Goal: Task Accomplishment & Management: Manage account settings

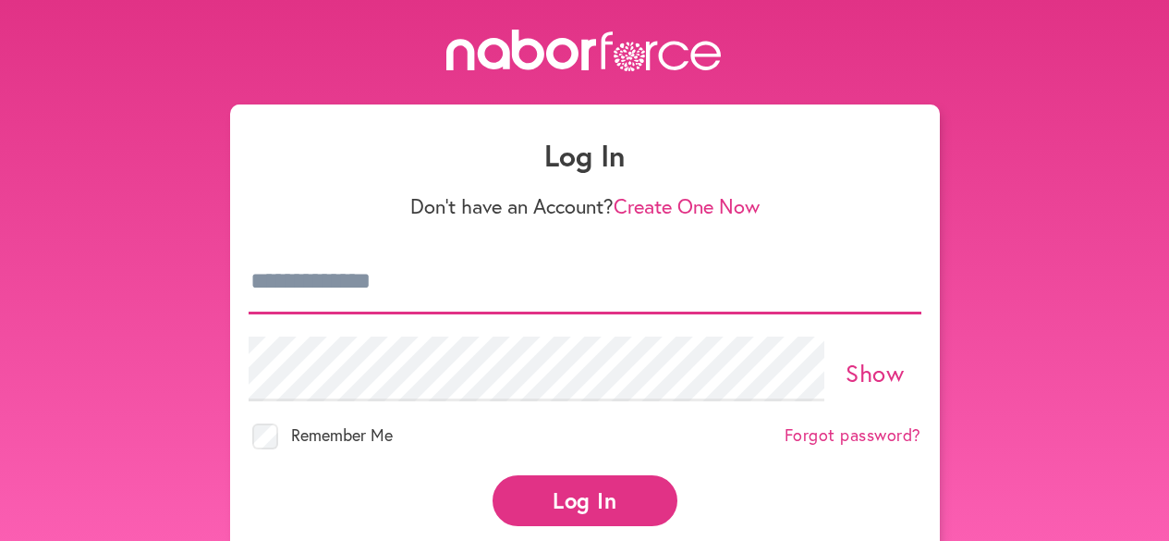
click at [297, 277] on input "email" at bounding box center [585, 281] width 673 height 65
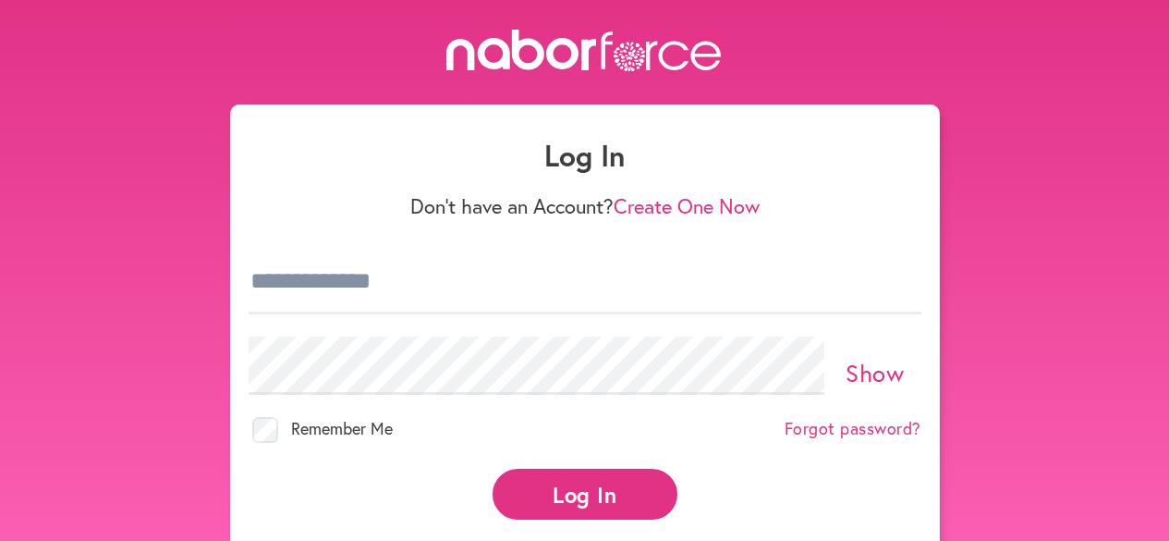
click at [873, 378] on link "Show" at bounding box center [874, 372] width 58 height 31
click at [292, 282] on input "email" at bounding box center [585, 281] width 673 height 65
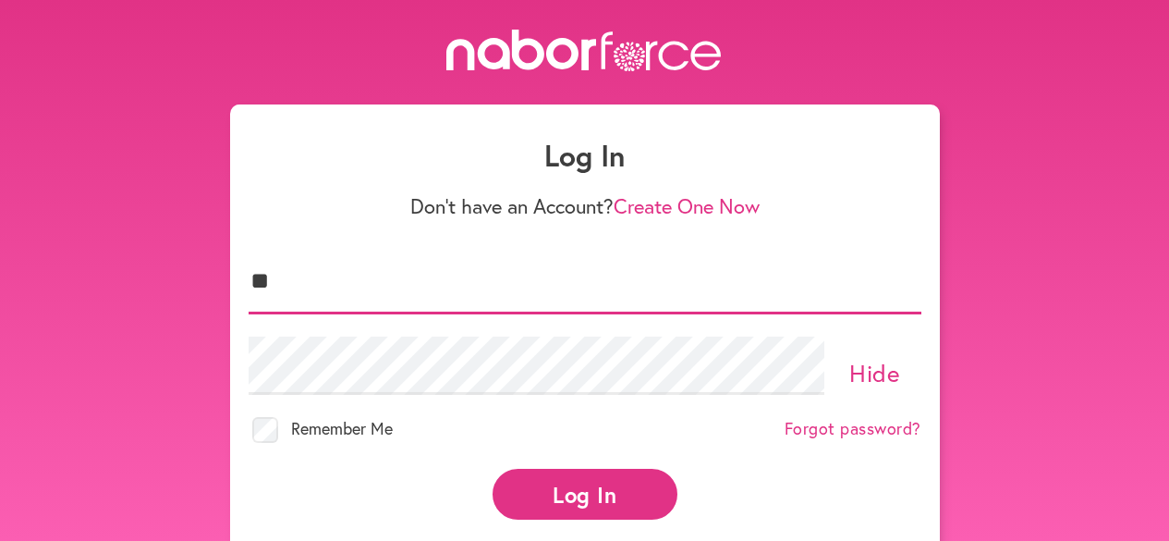
type input "*"
type input "**********"
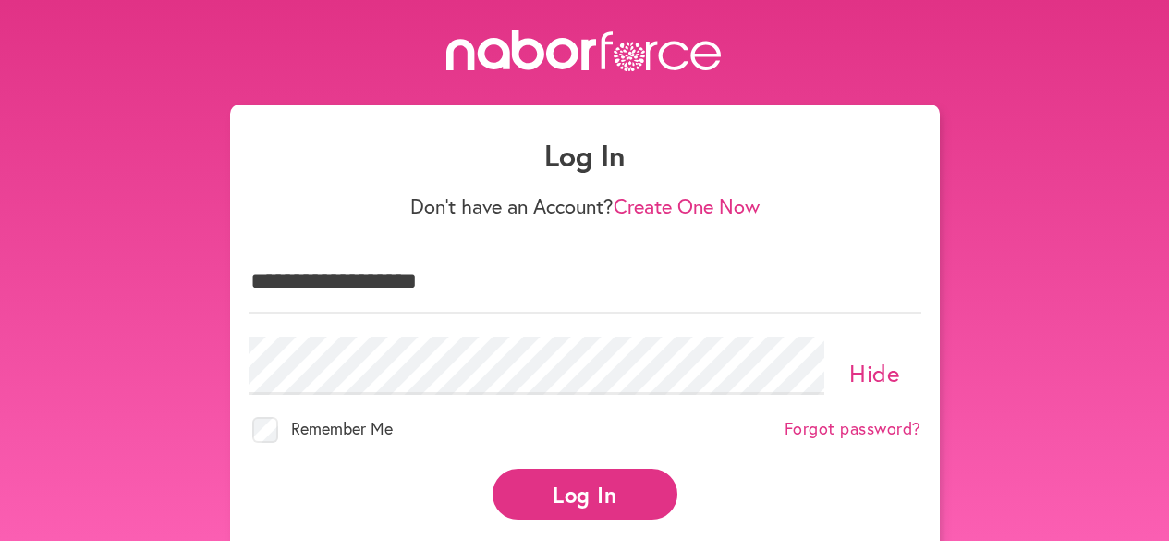
click at [590, 483] on button "Log In" at bounding box center [584, 493] width 185 height 51
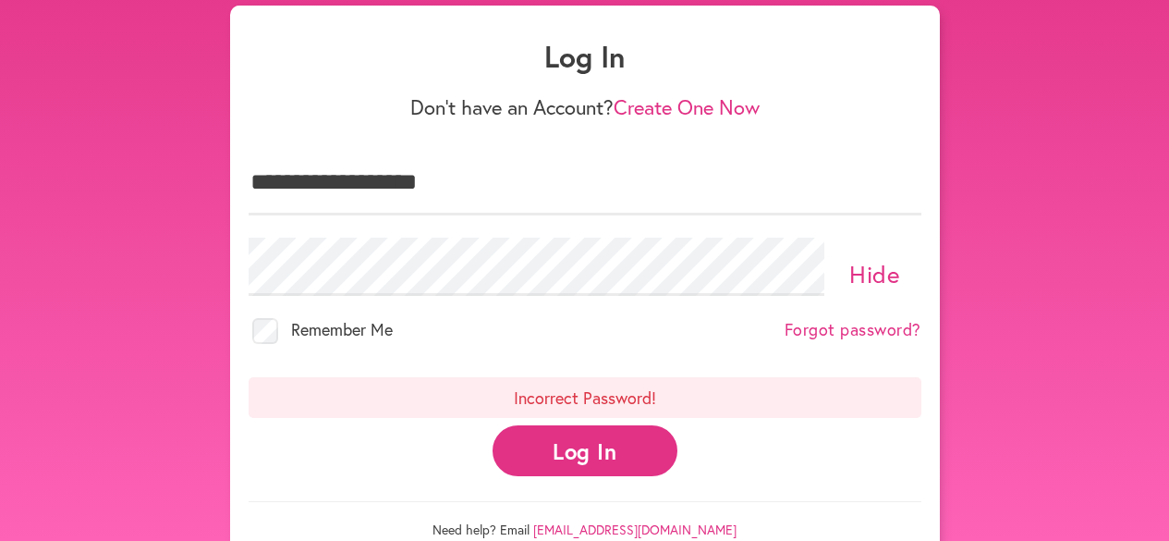
scroll to position [100, 0]
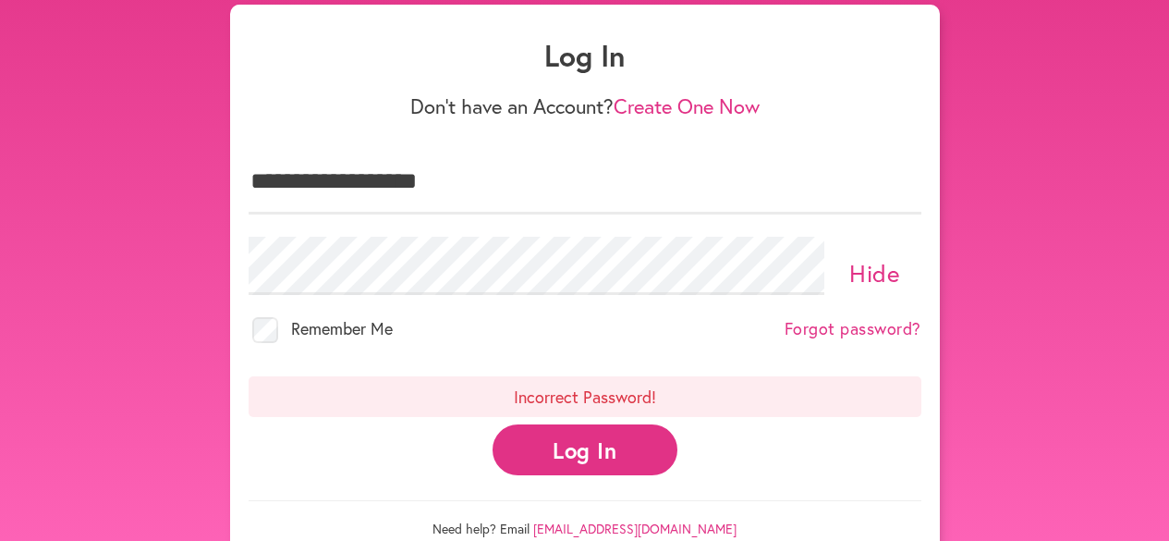
click at [872, 333] on link "Forgot password?" at bounding box center [852, 329] width 137 height 20
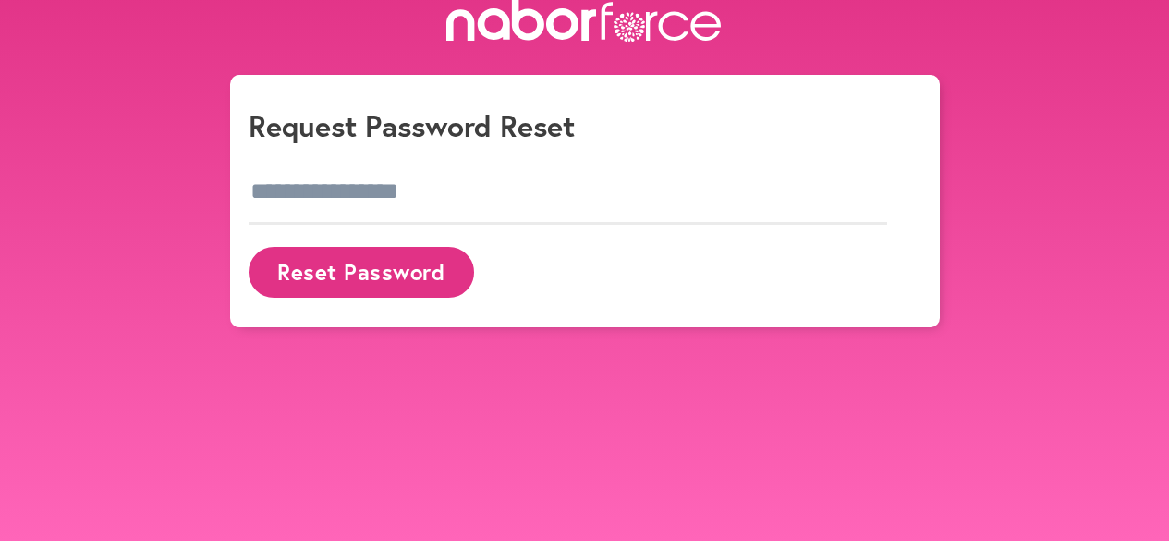
scroll to position [30, 0]
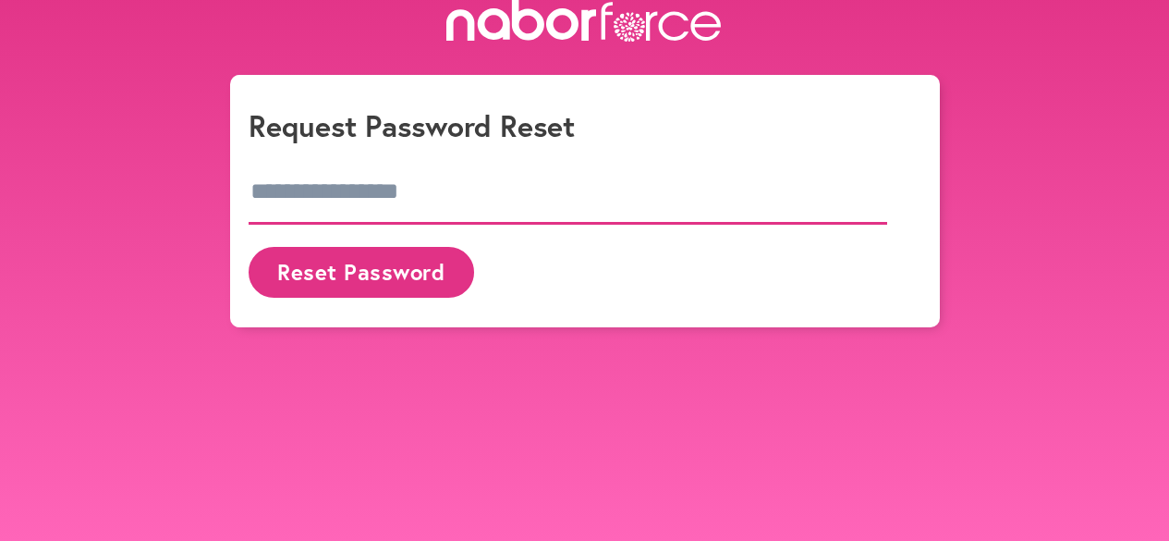
click at [310, 167] on input "email" at bounding box center [568, 192] width 639 height 65
type input "**********"
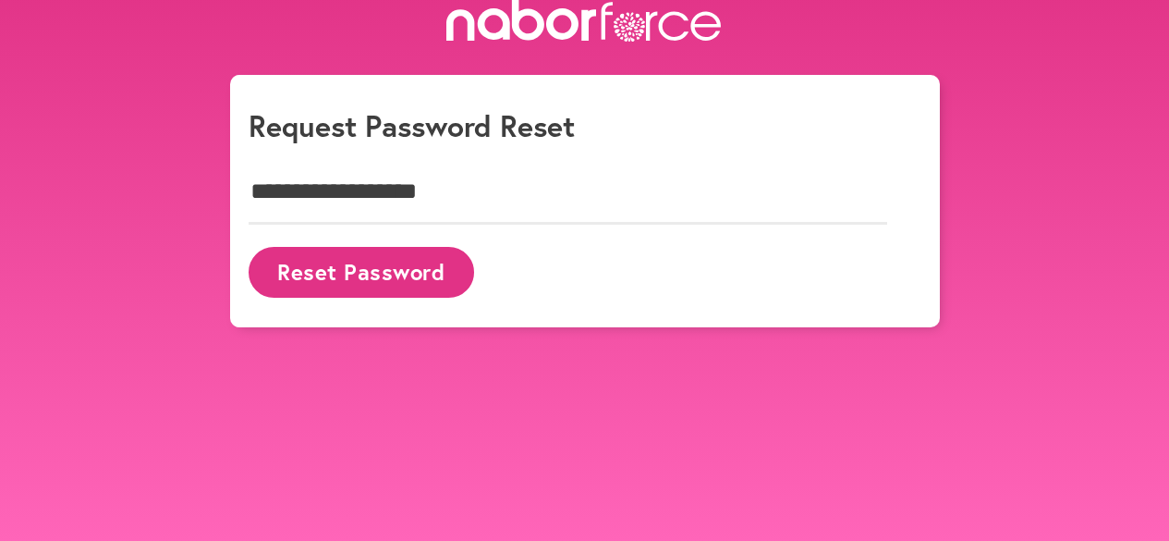
click at [362, 273] on button "Reset Password" at bounding box center [361, 272] width 225 height 51
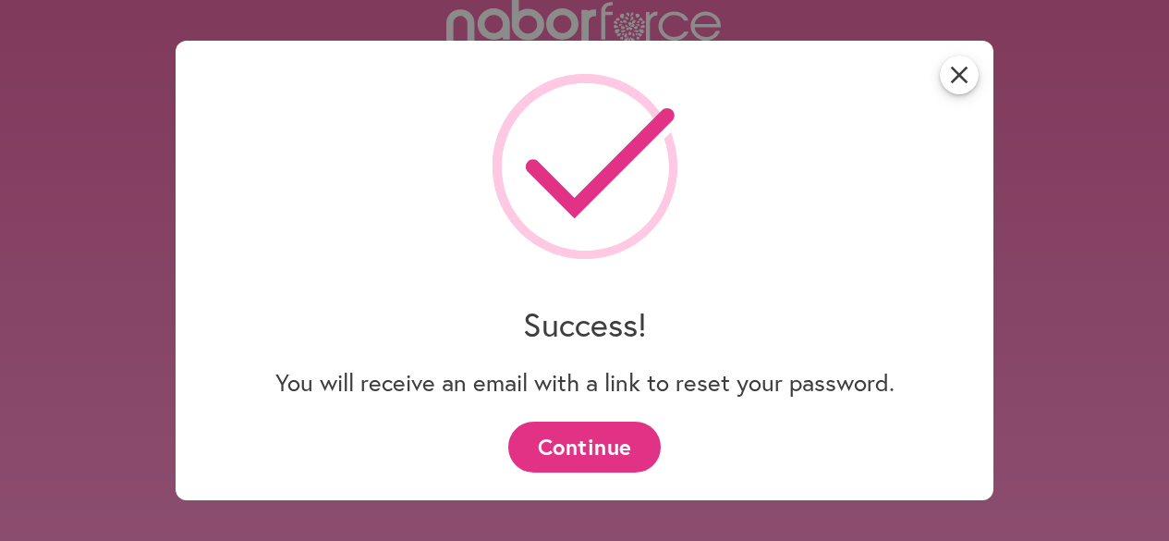
click at [625, 448] on button "Continue" at bounding box center [584, 446] width 152 height 51
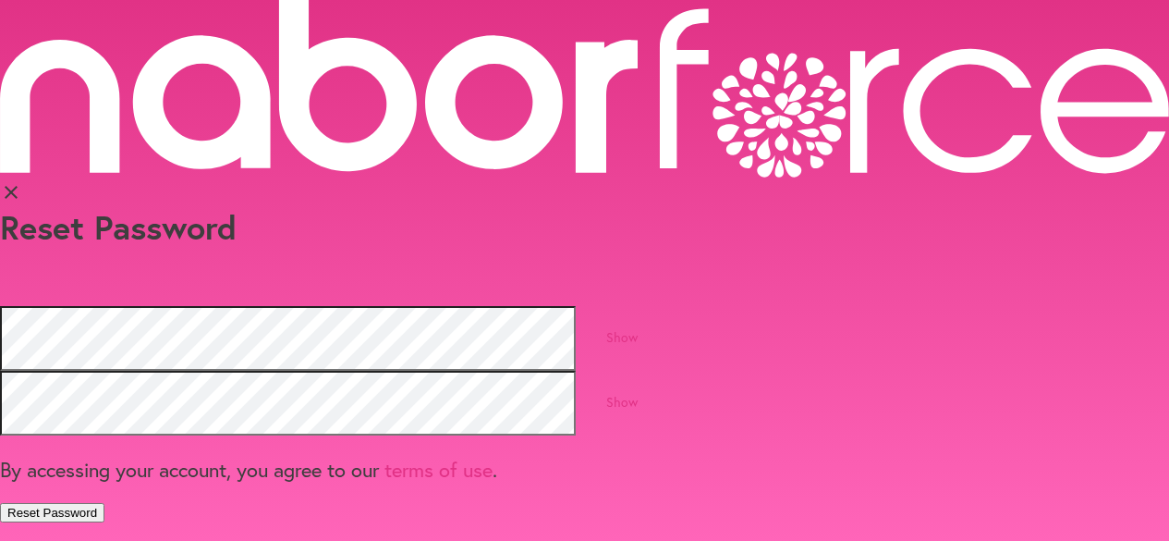
click at [638, 328] on link "Show" at bounding box center [621, 337] width 31 height 18
click at [104, 503] on button "Reset Password" at bounding box center [52, 512] width 104 height 19
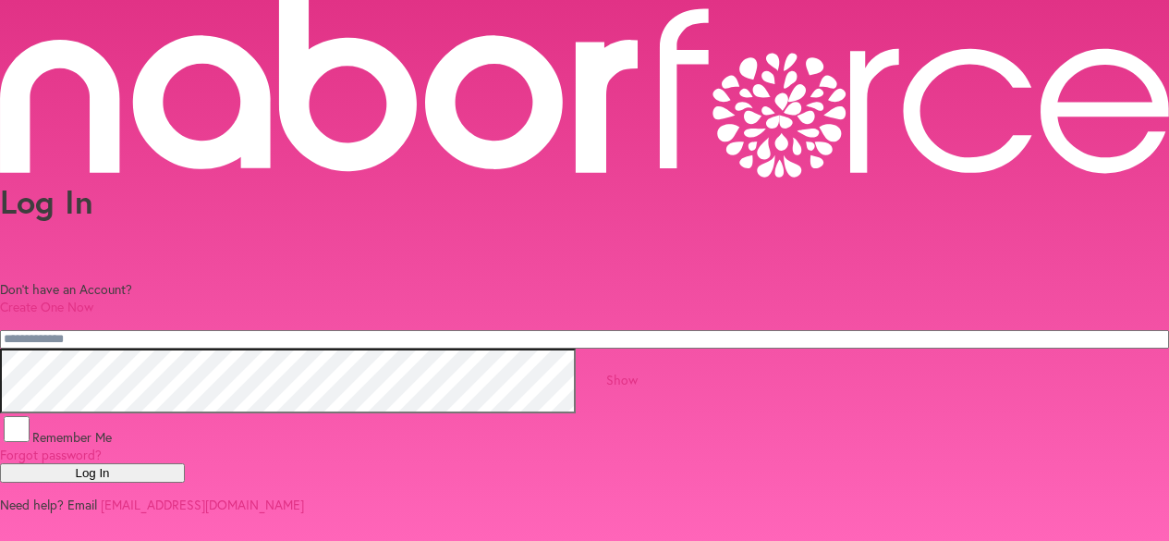
click at [298, 330] on input "email" at bounding box center [584, 339] width 1169 height 18
type input "**********"
click at [894, 181] on h1 "Log In" at bounding box center [584, 201] width 1169 height 40
click at [638, 374] on link "Show" at bounding box center [621, 380] width 31 height 18
click at [185, 482] on button "Log In" at bounding box center [92, 472] width 185 height 19
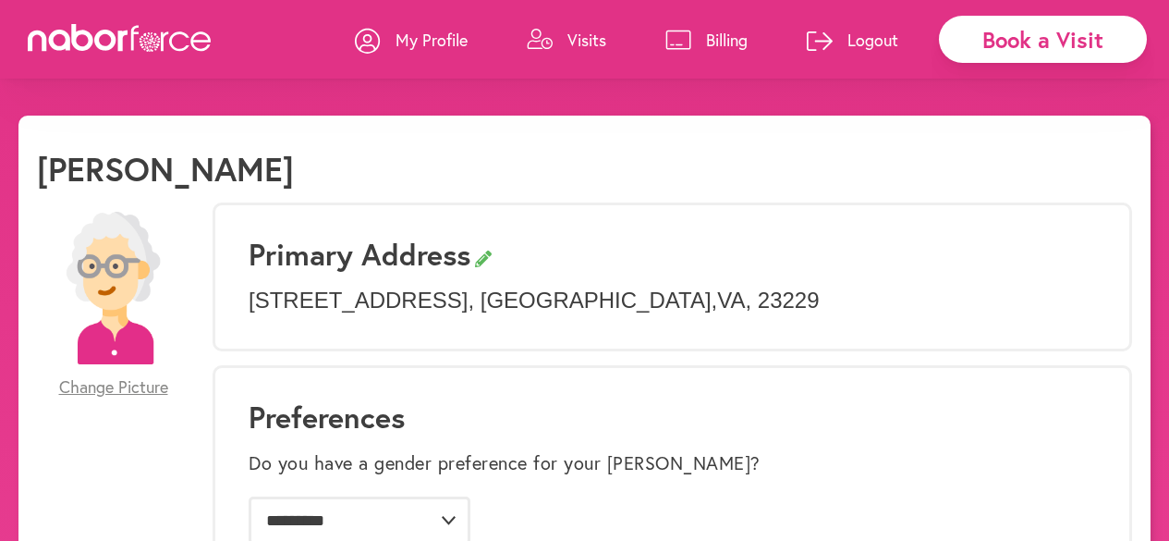
select select "*"
click at [861, 28] on link "Logout" at bounding box center [852, 39] width 91 height 55
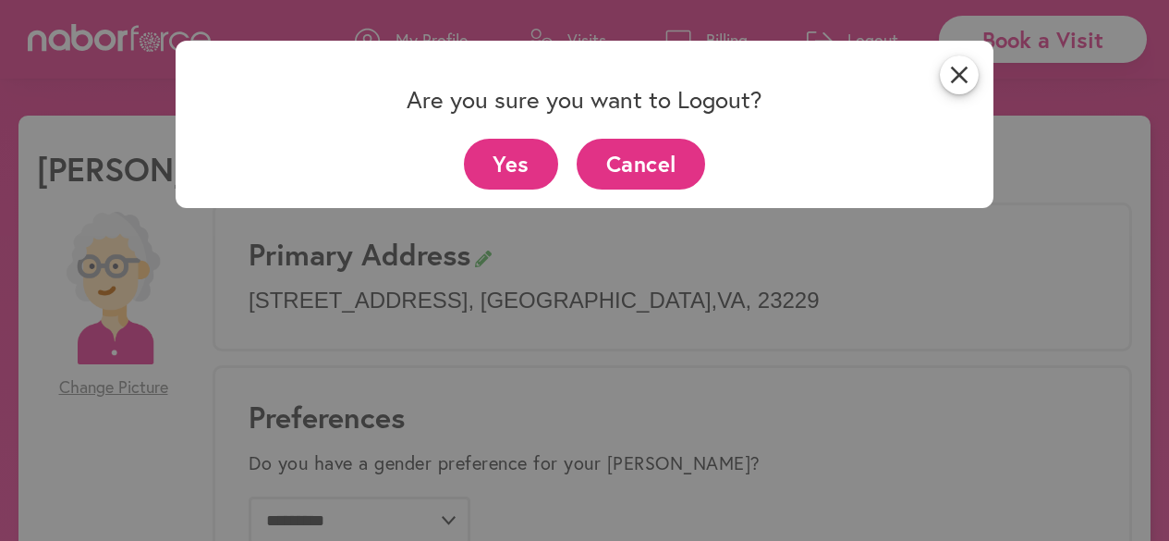
click at [498, 142] on button "Yes" at bounding box center [511, 164] width 95 height 51
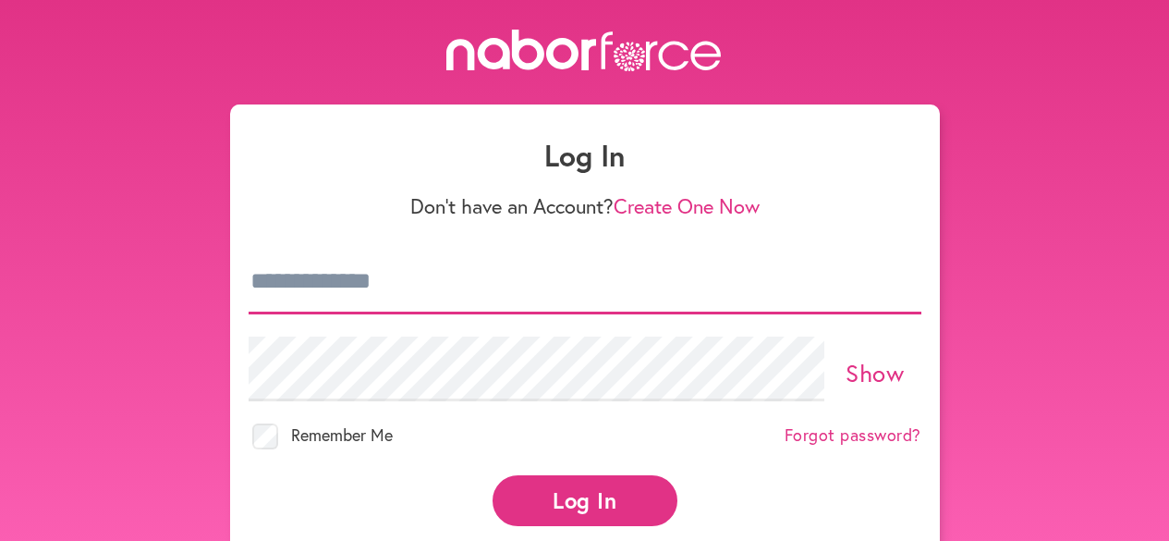
click at [375, 288] on input "email" at bounding box center [585, 281] width 673 height 65
